Goal: Check status: Check status

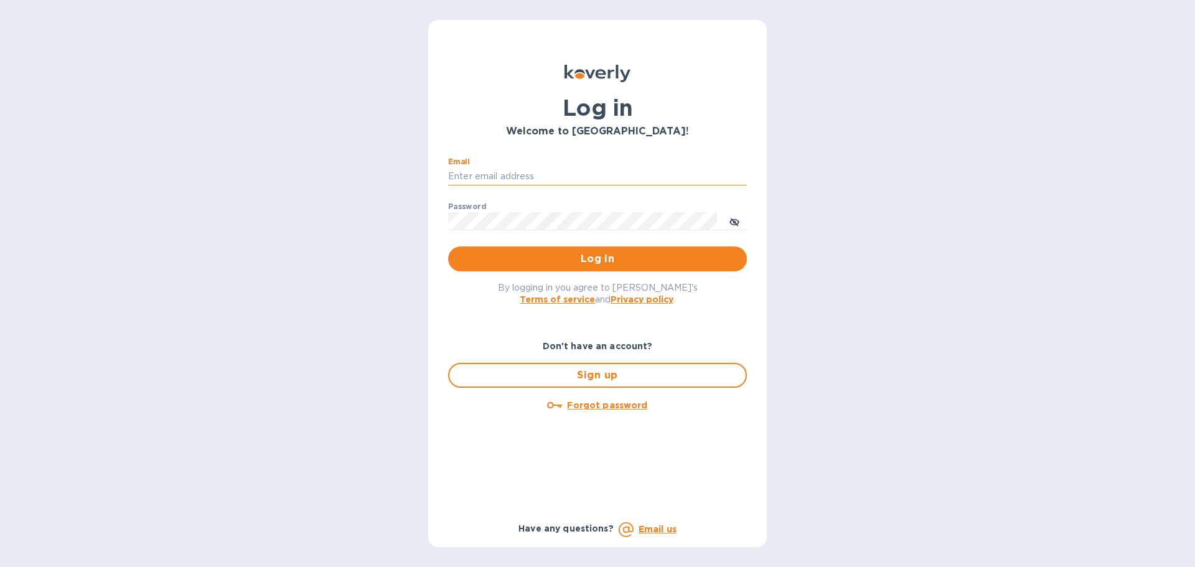
click at [603, 176] on input "Email" at bounding box center [597, 176] width 299 height 19
type input "[PERSON_NAME][EMAIL_ADDRESS][DOMAIN_NAME]"
click at [448, 247] on button "Log in" at bounding box center [597, 259] width 299 height 25
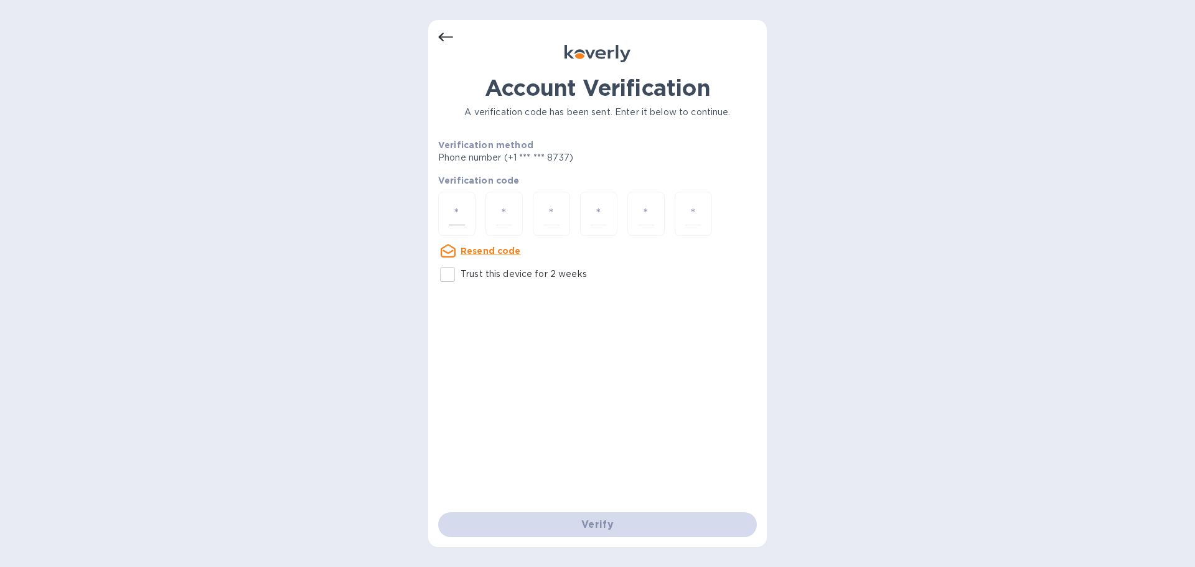
click at [445, 208] on div at bounding box center [456, 214] width 37 height 44
type input "2"
type input "7"
type input "6"
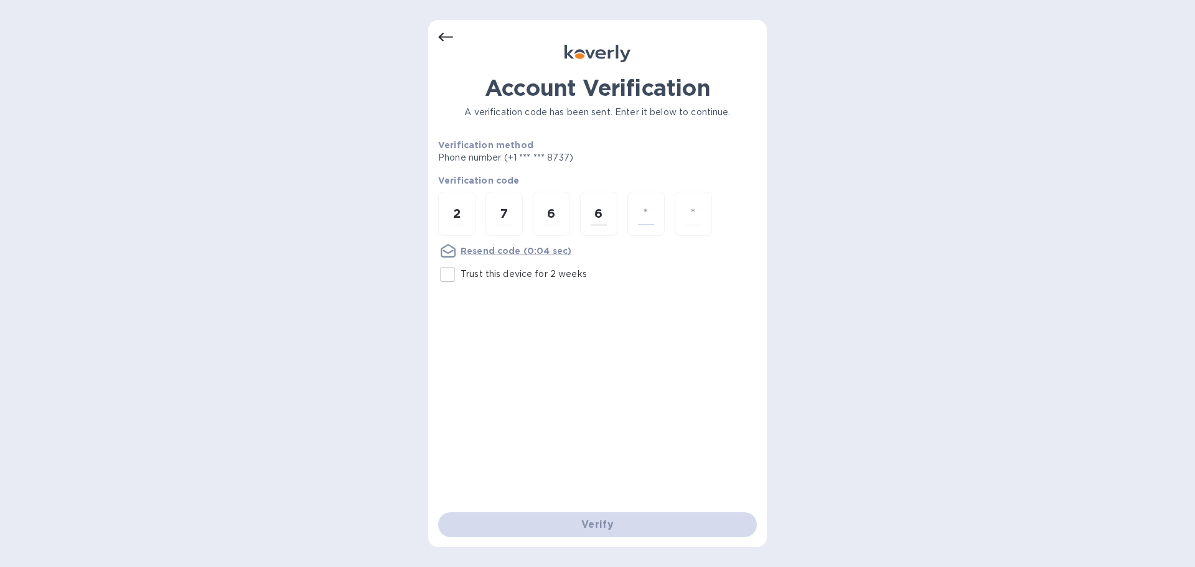
type input "2"
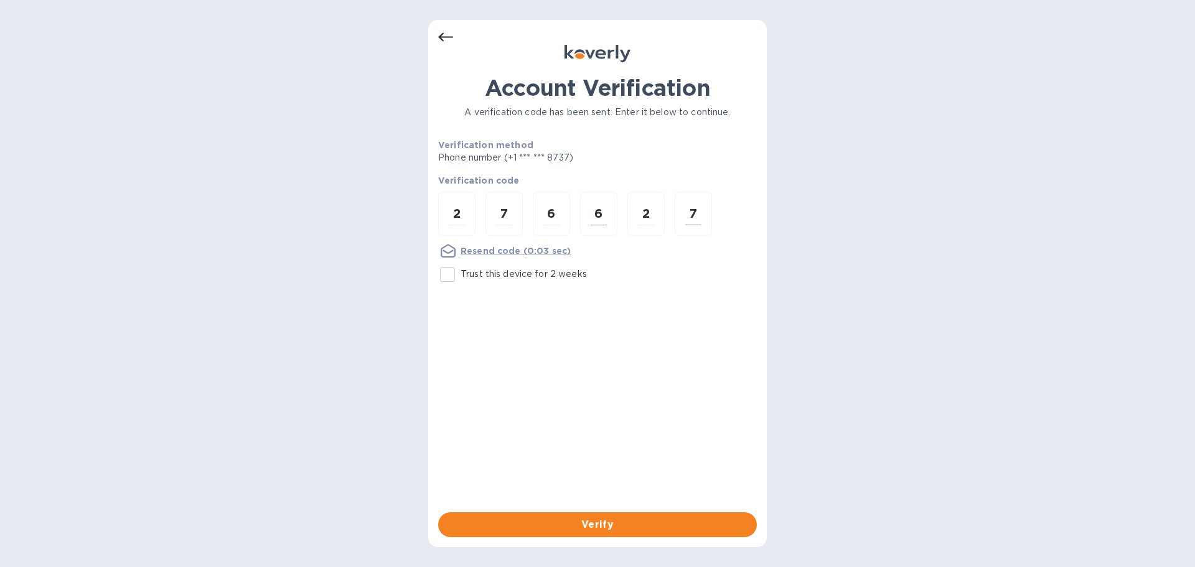
type input "7"
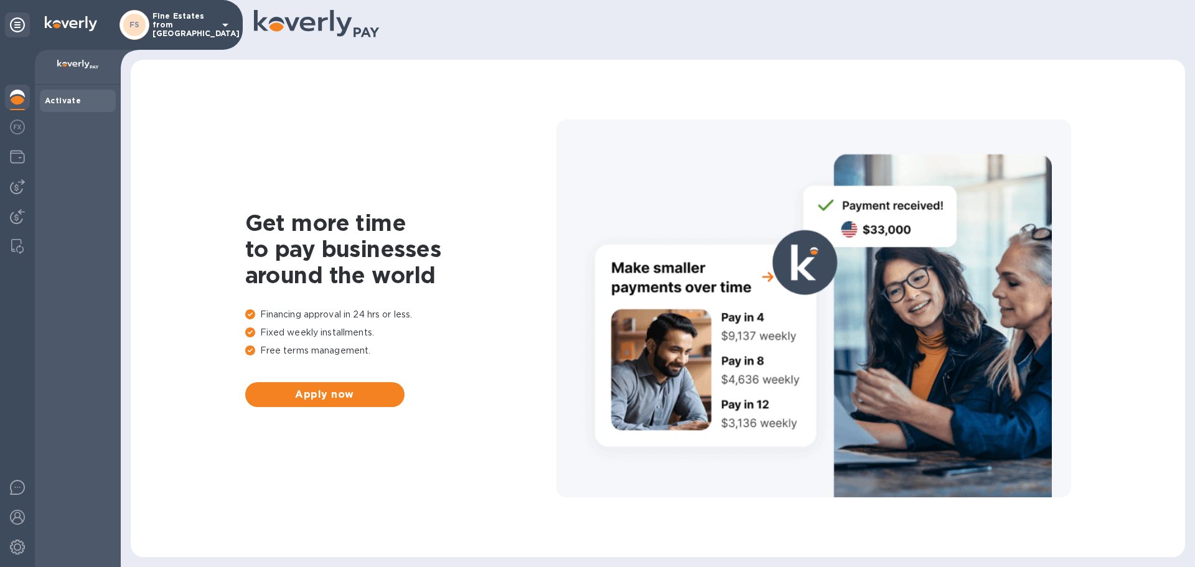
click at [220, 29] on icon at bounding box center [225, 24] width 15 height 15
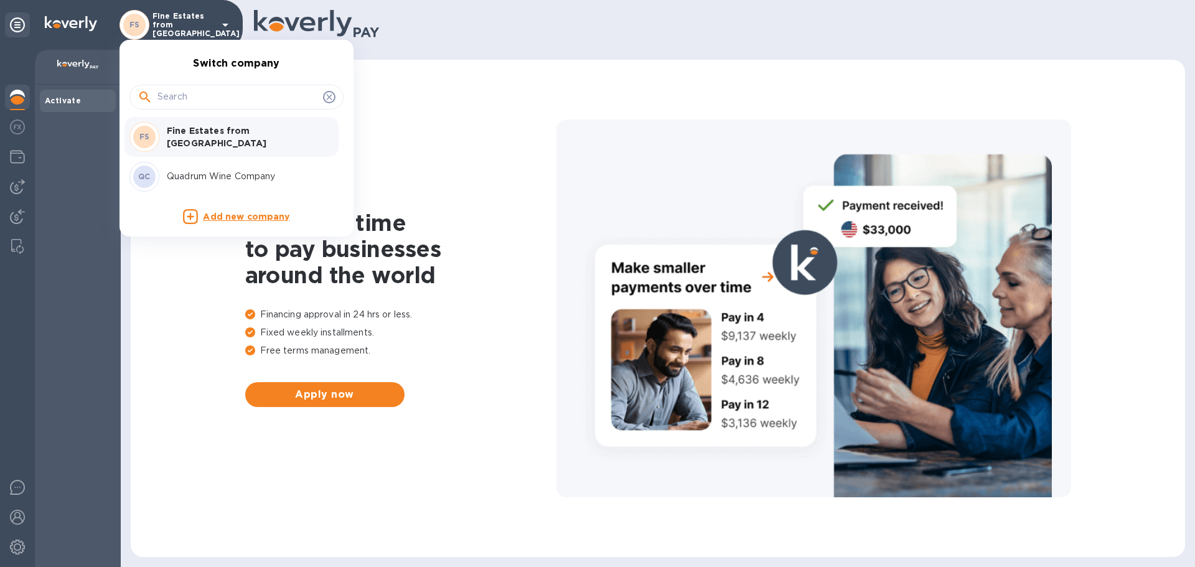
click at [220, 173] on p "Quadrum Wine Company" at bounding box center [245, 176] width 157 height 13
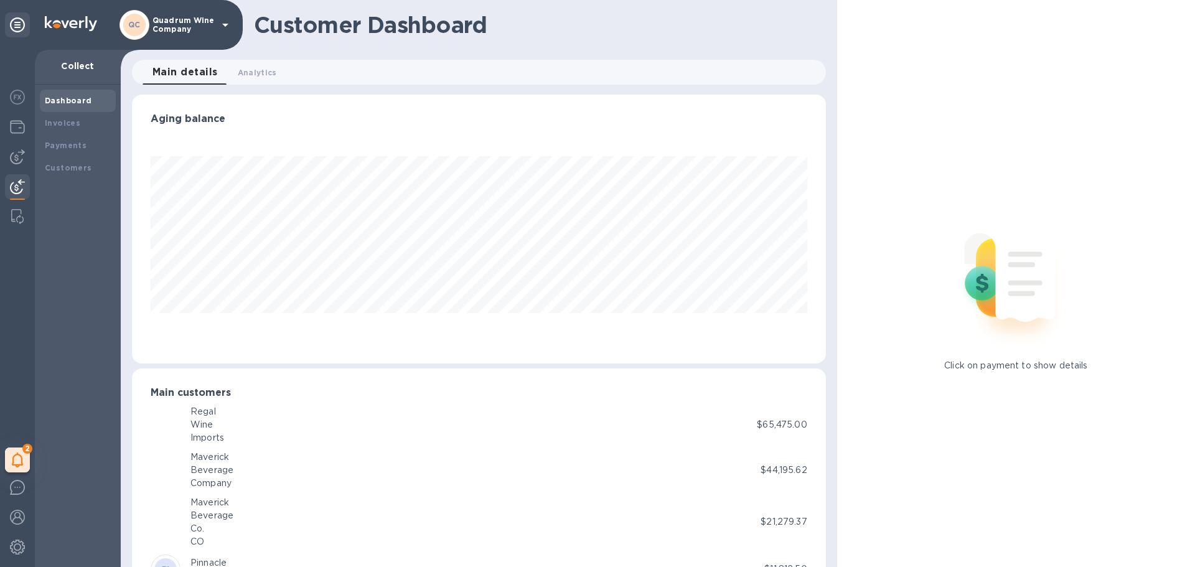
scroll to position [269, 689]
click at [18, 128] on img at bounding box center [17, 127] width 15 height 15
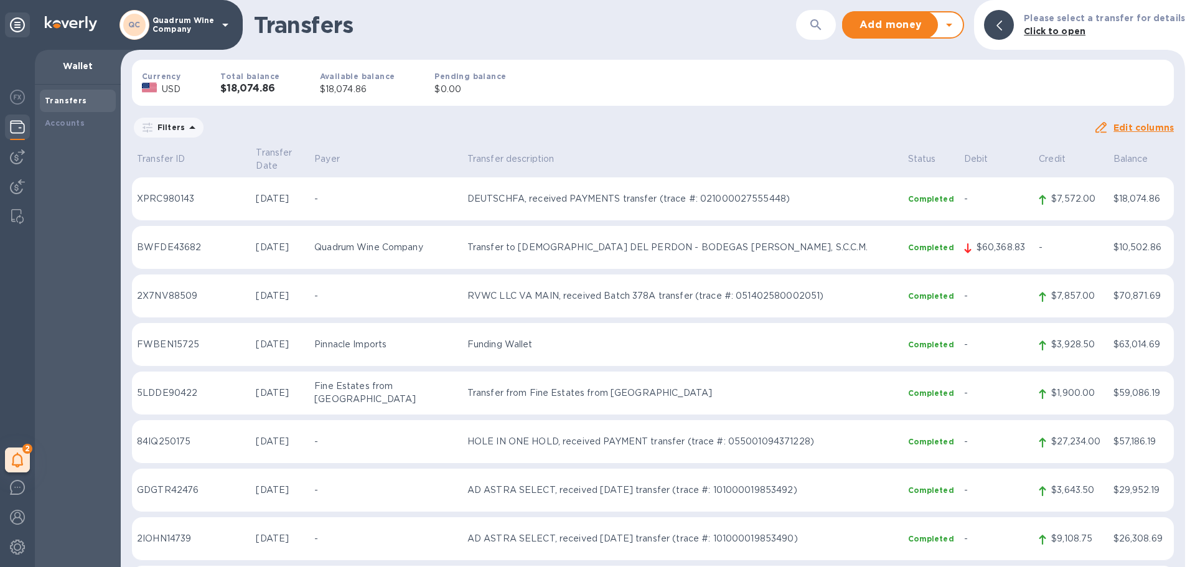
click at [268, 95] on div "Total balance $18,074.86" at bounding box center [249, 83] width 99 height 66
